Goal: Find specific page/section: Find specific page/section

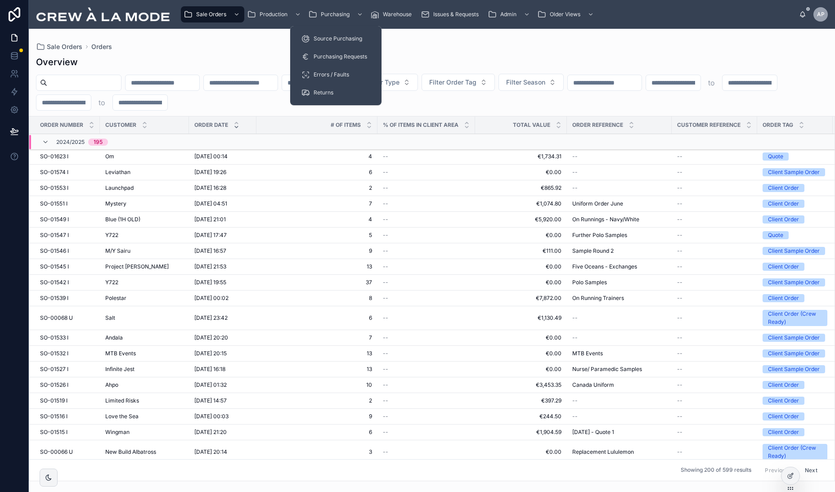
click at [351, 54] on span "Purchasing Requests" at bounding box center [341, 56] width 54 height 7
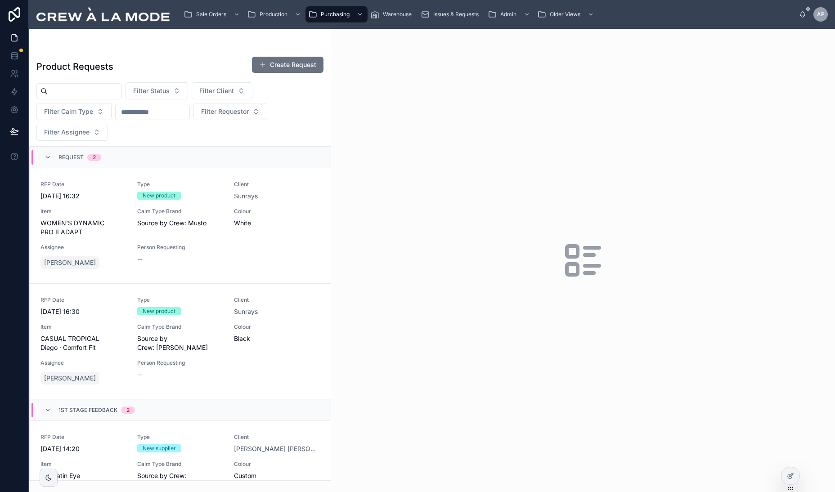
scroll to position [43, 0]
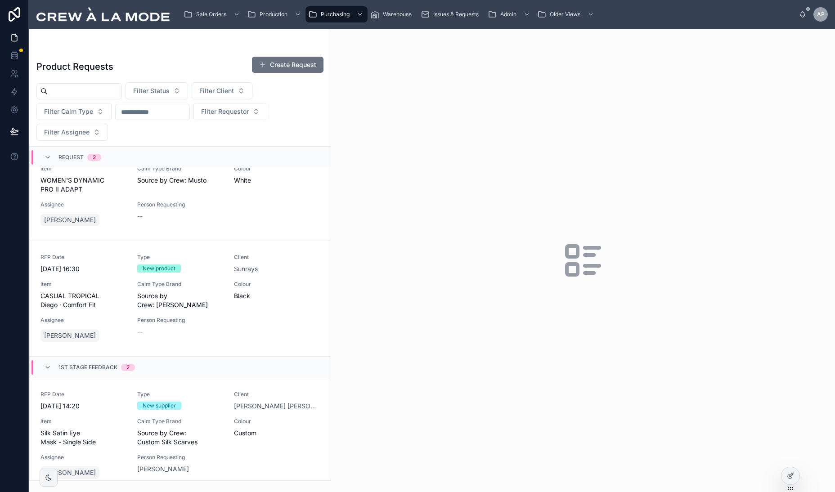
click at [117, 286] on span "Item" at bounding box center [84, 284] width 86 height 7
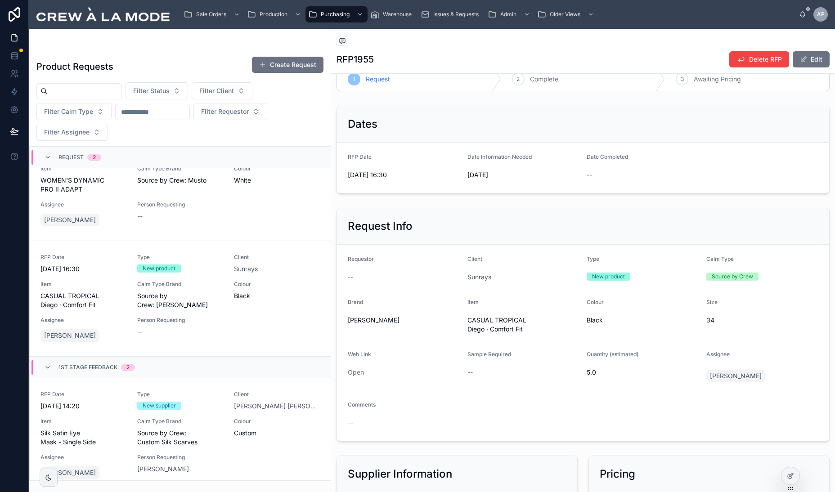
scroll to position [90, 0]
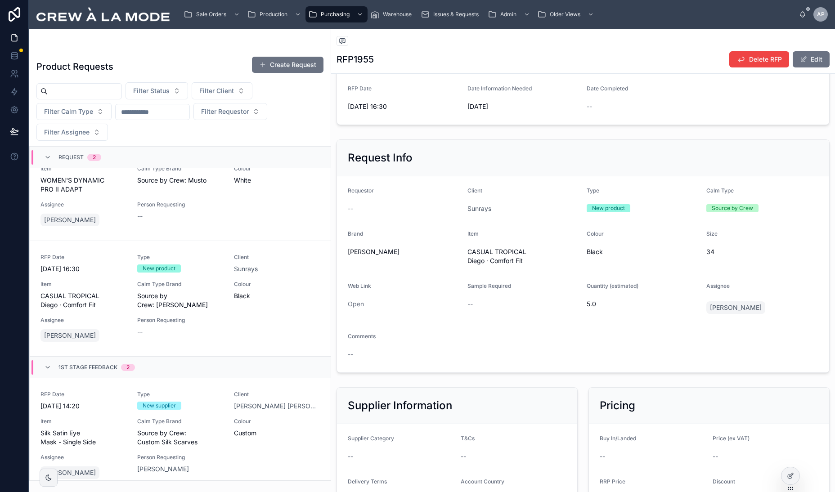
click at [353, 249] on span "[PERSON_NAME]" at bounding box center [404, 252] width 113 height 9
copy span "[PERSON_NAME]"
click at [355, 304] on link "Open" at bounding box center [356, 304] width 16 height 8
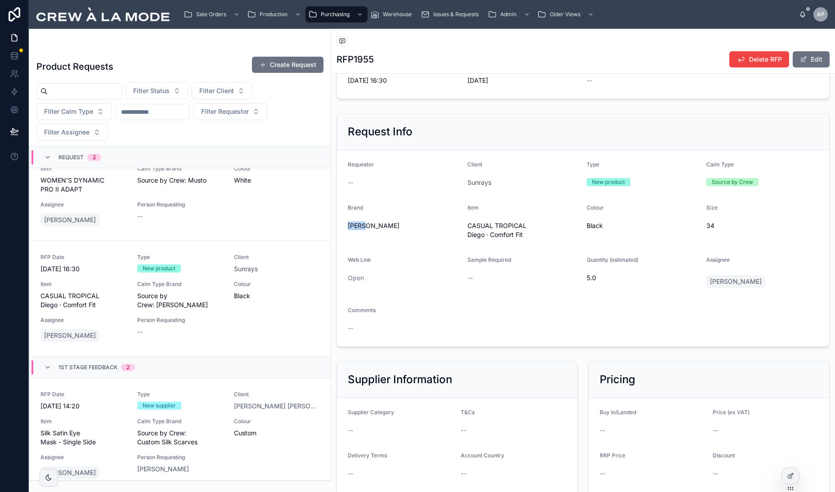
scroll to position [117, 0]
